Goal: Find specific page/section: Find specific page/section

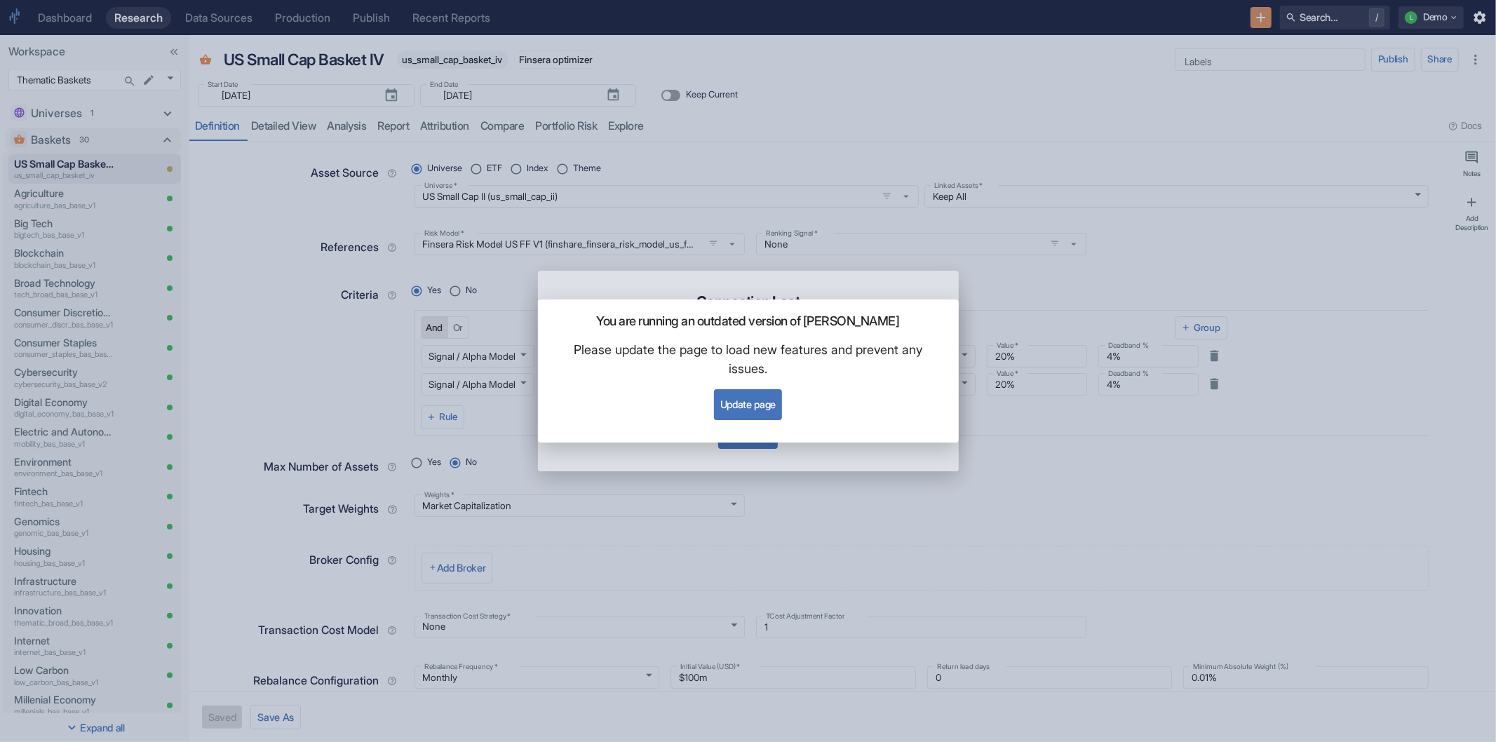
click at [980, 116] on div "You are running an outdated version of Finsera Please update the page to load n…" at bounding box center [748, 371] width 1496 height 742
click at [759, 408] on button "Update page" at bounding box center [748, 404] width 68 height 31
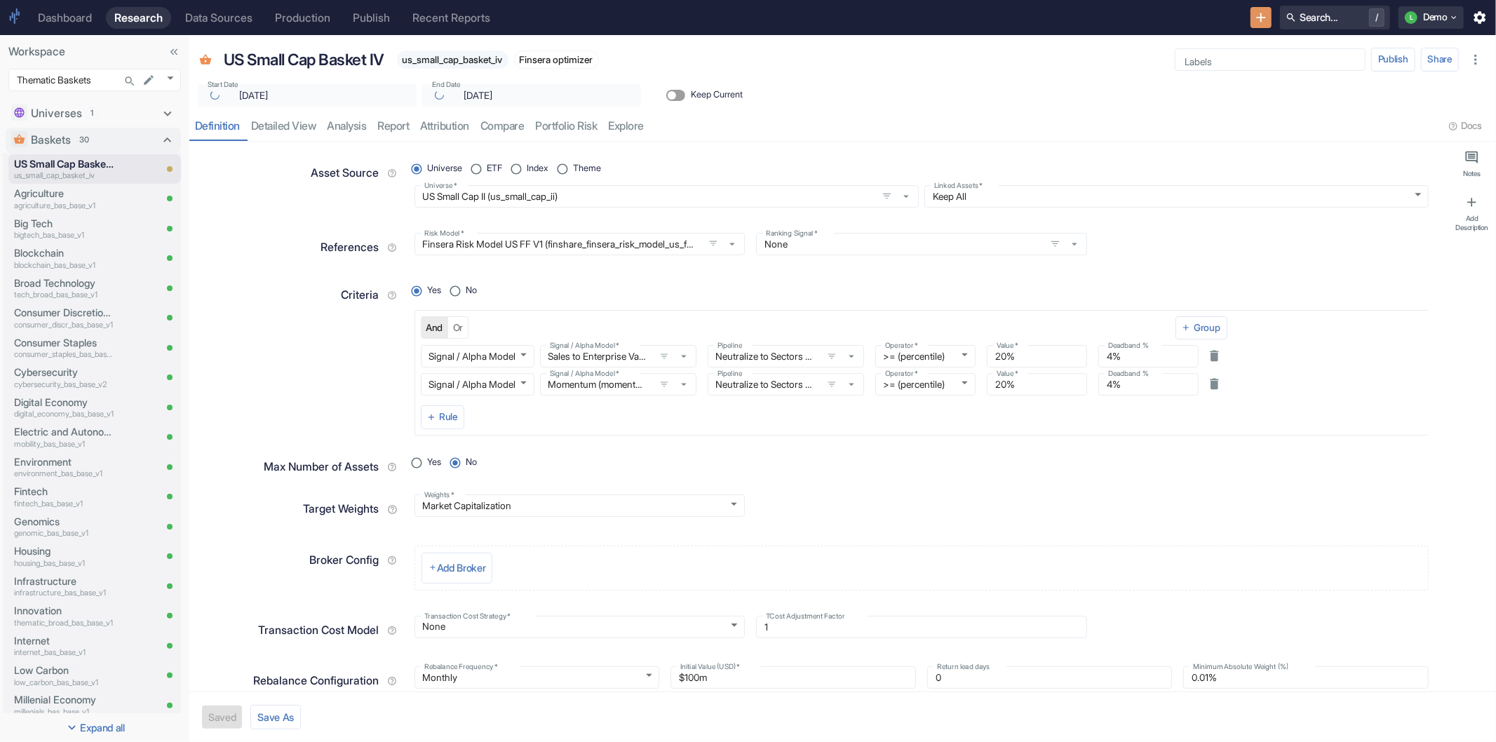
type textarea "x"
click at [59, 17] on div "Dashboard" at bounding box center [65, 17] width 54 height 13
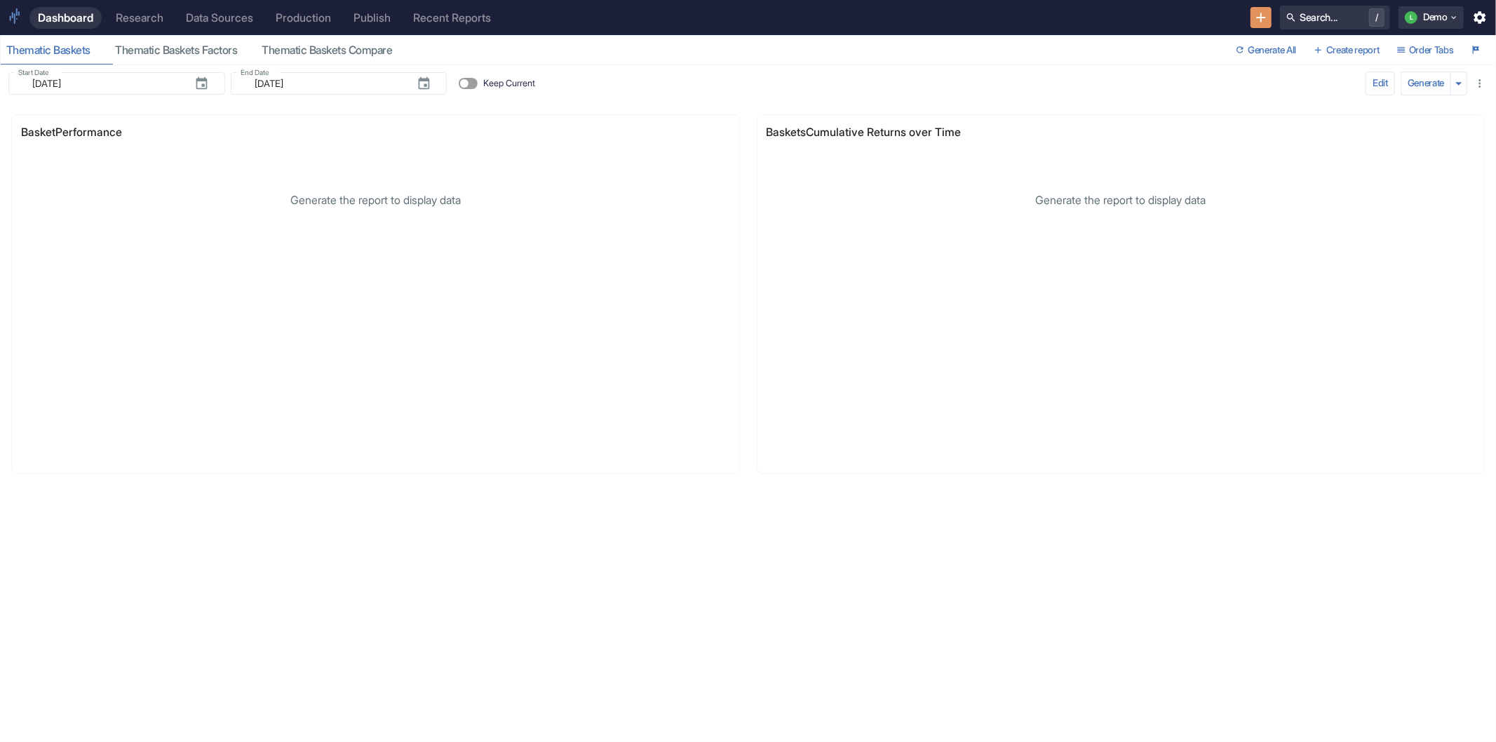
click at [144, 17] on div "Research" at bounding box center [140, 17] width 48 height 13
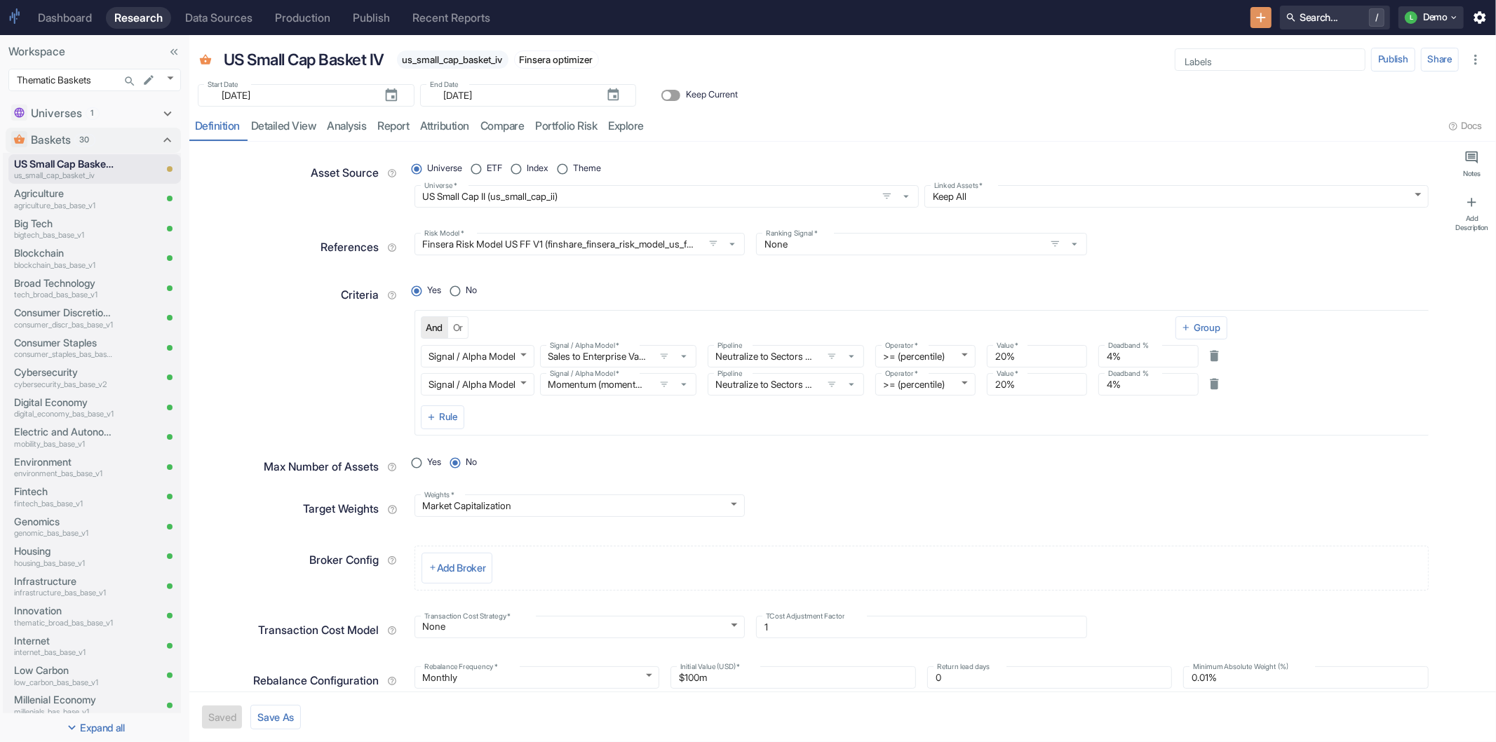
type textarea "x"
